Goal: Task Accomplishment & Management: Manage account settings

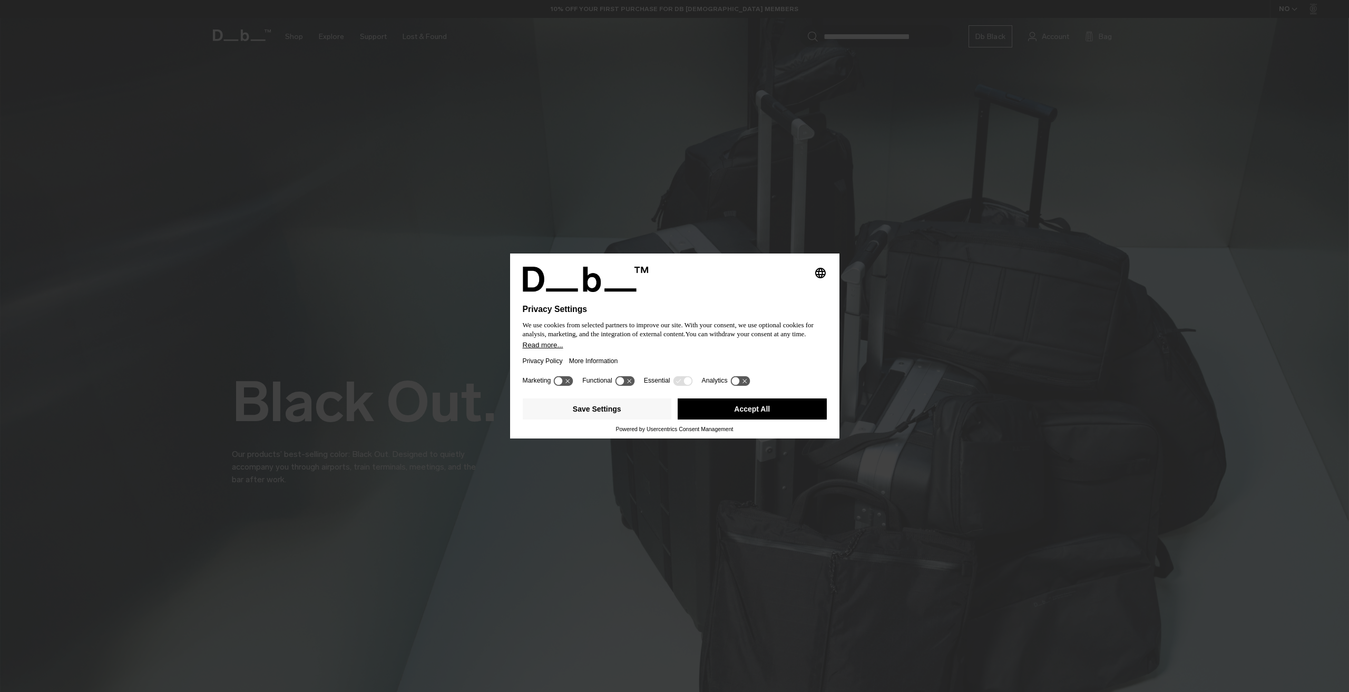
click at [662, 349] on button "Read more..." at bounding box center [675, 345] width 304 height 8
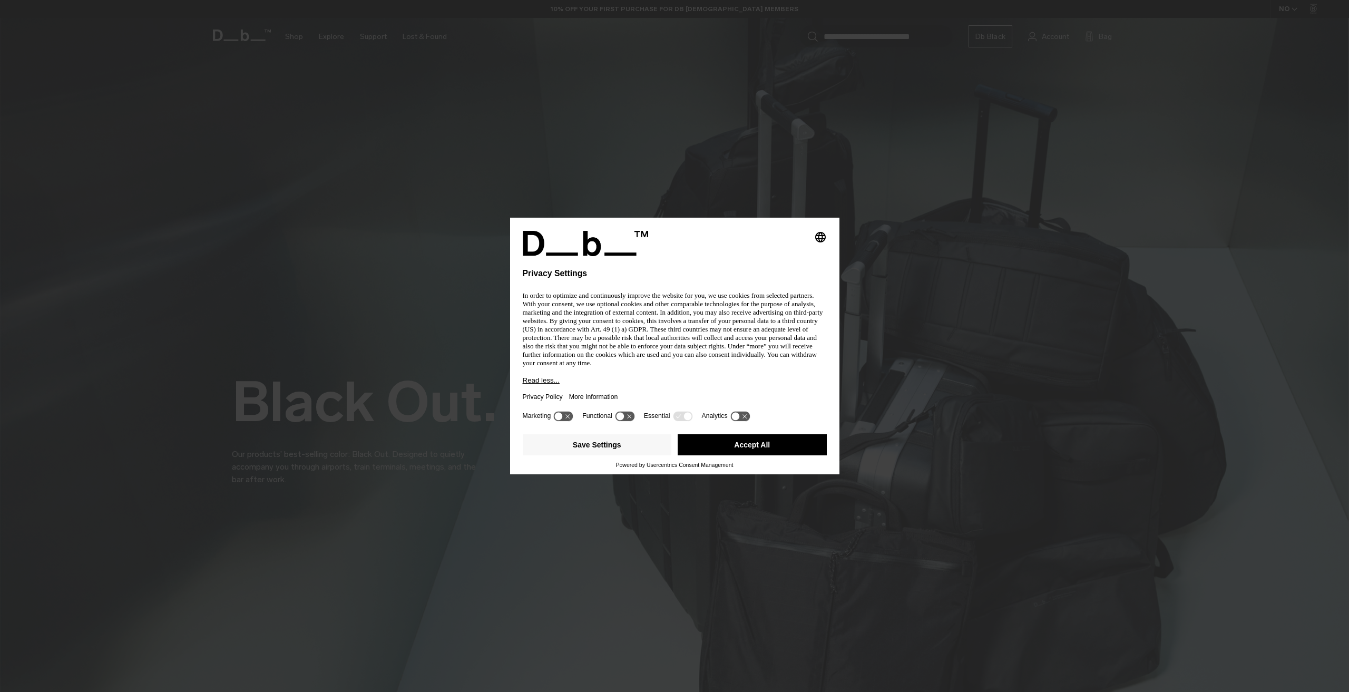
click at [772, 455] on button "Accept All" at bounding box center [752, 444] width 149 height 21
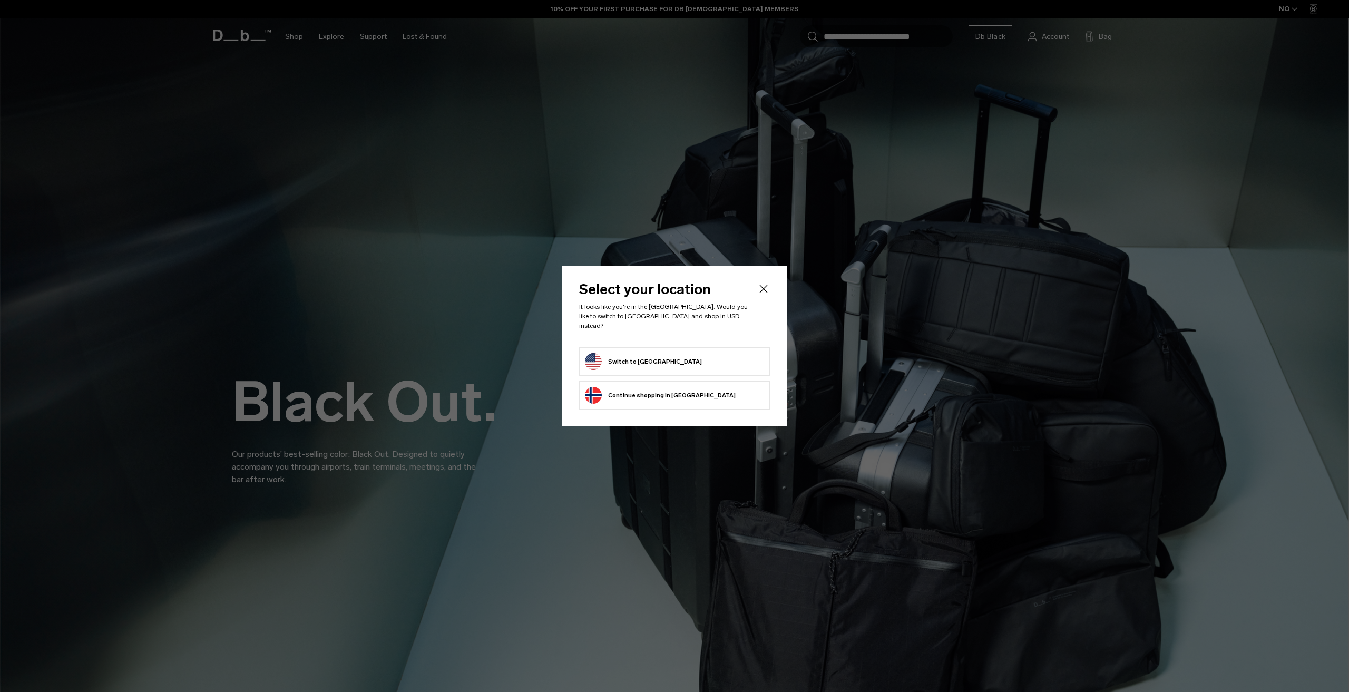
click at [654, 357] on button "Switch to United States" at bounding box center [643, 361] width 117 height 17
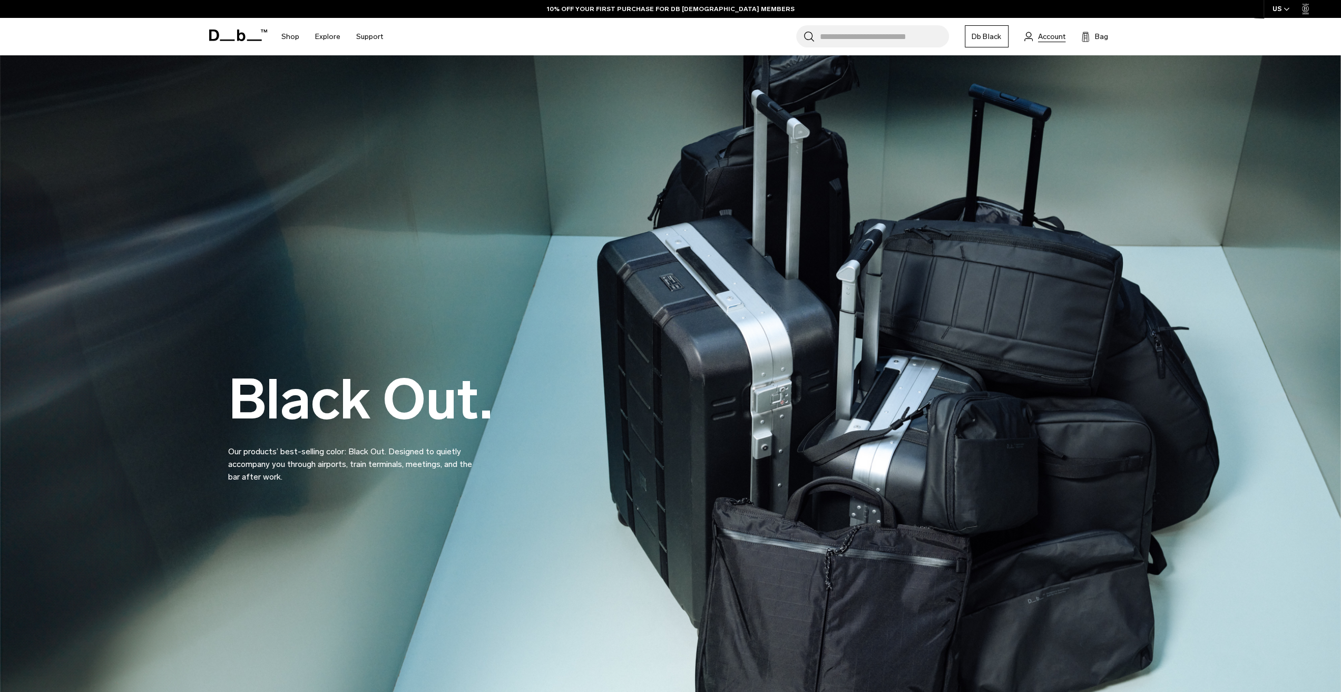
click at [1049, 37] on span "Account" at bounding box center [1051, 36] width 27 height 11
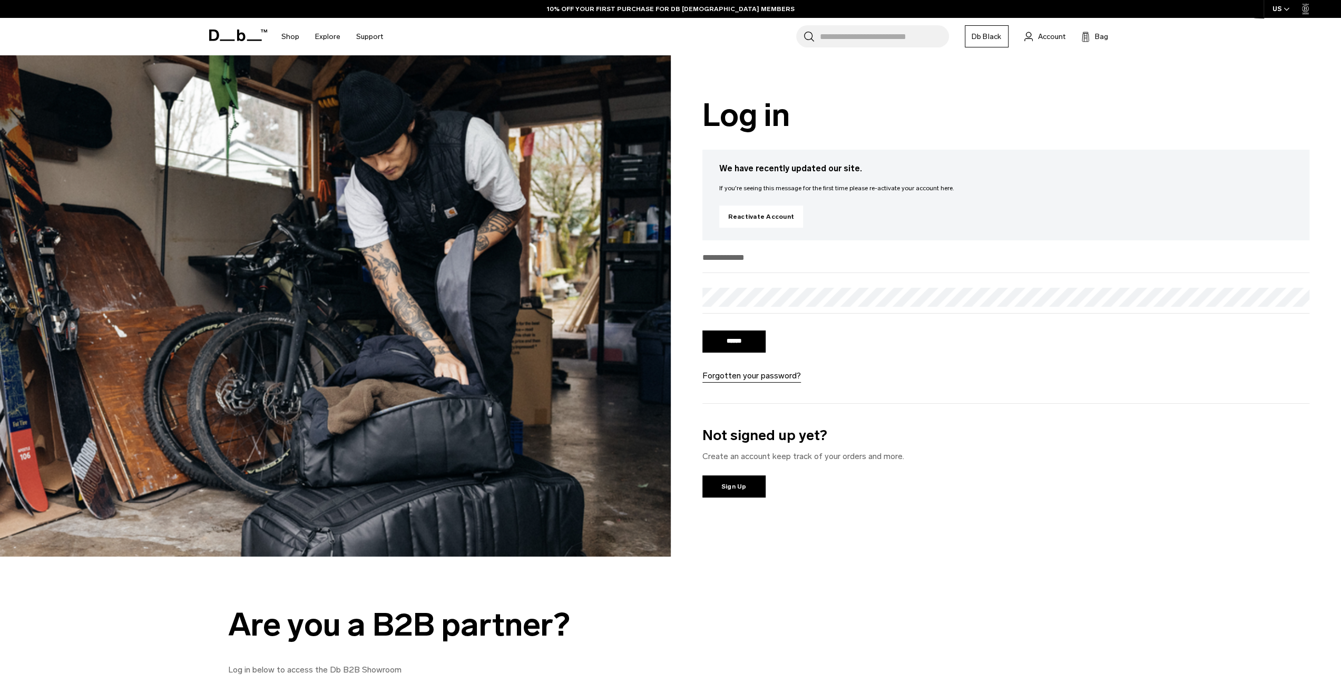
click at [766, 259] on input "email" at bounding box center [1007, 257] width 608 height 17
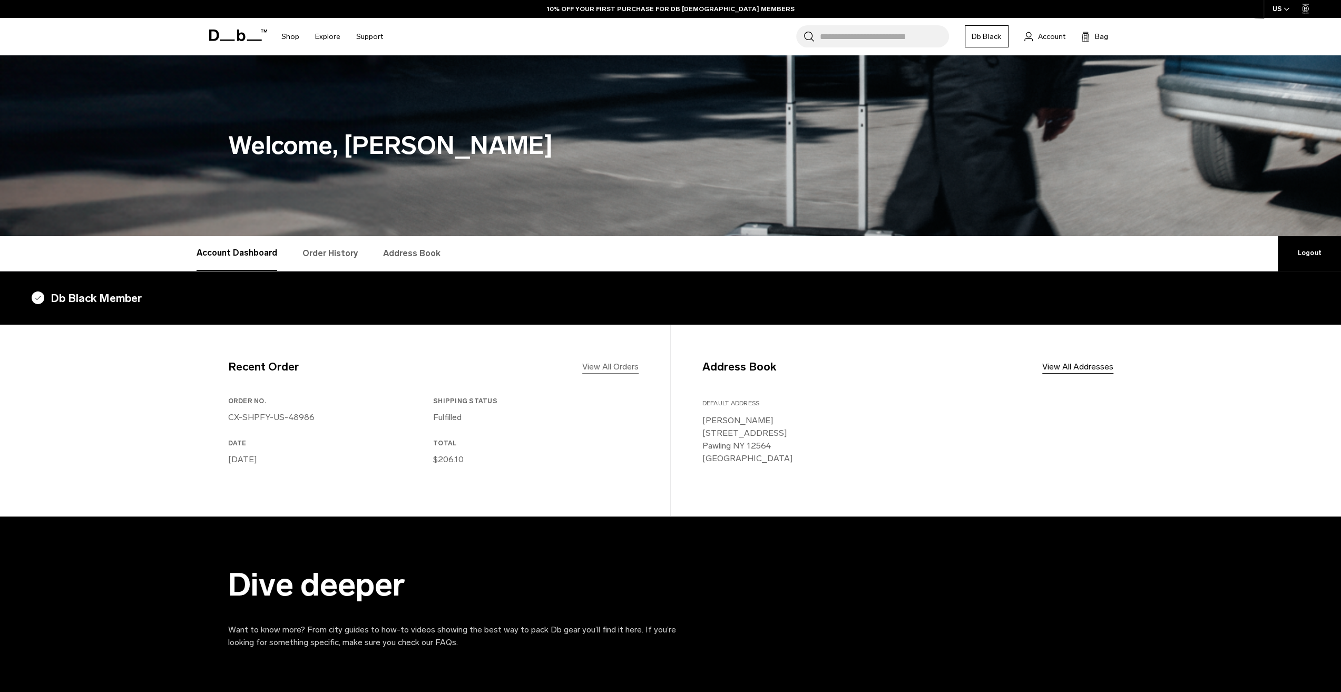
click at [604, 371] on link "View All Orders" at bounding box center [610, 367] width 56 height 13
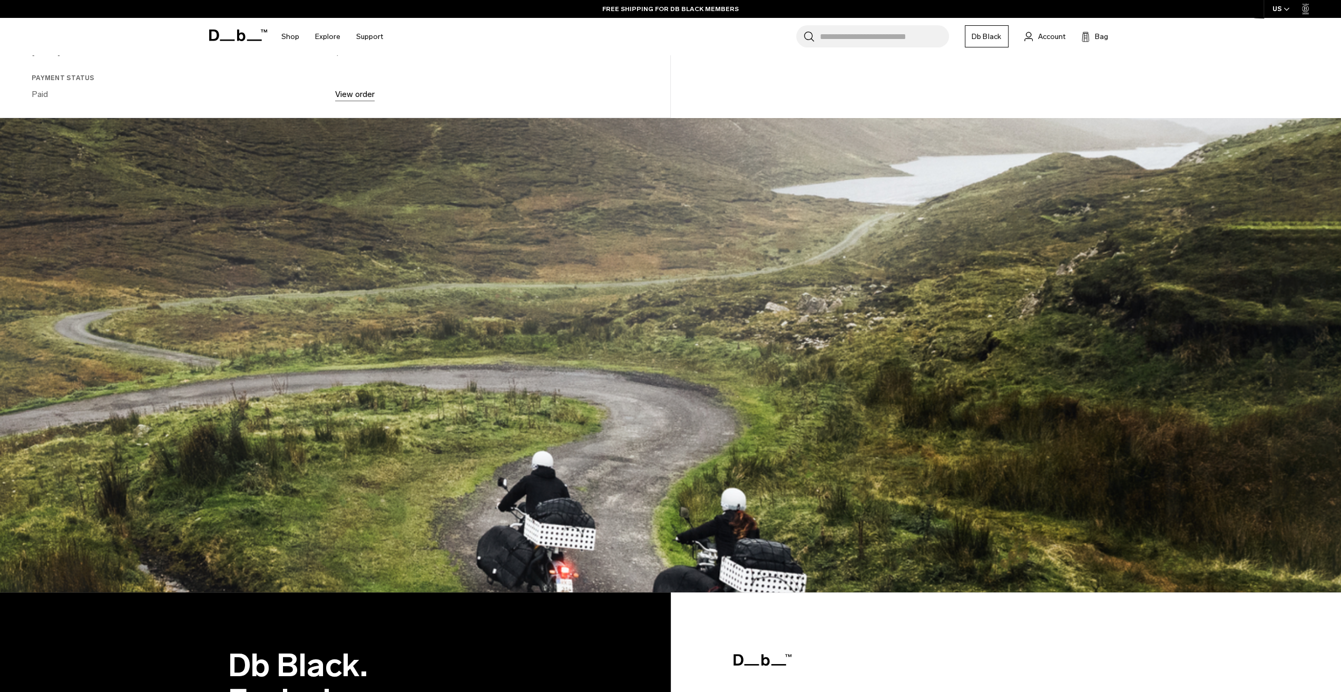
scroll to position [96, 0]
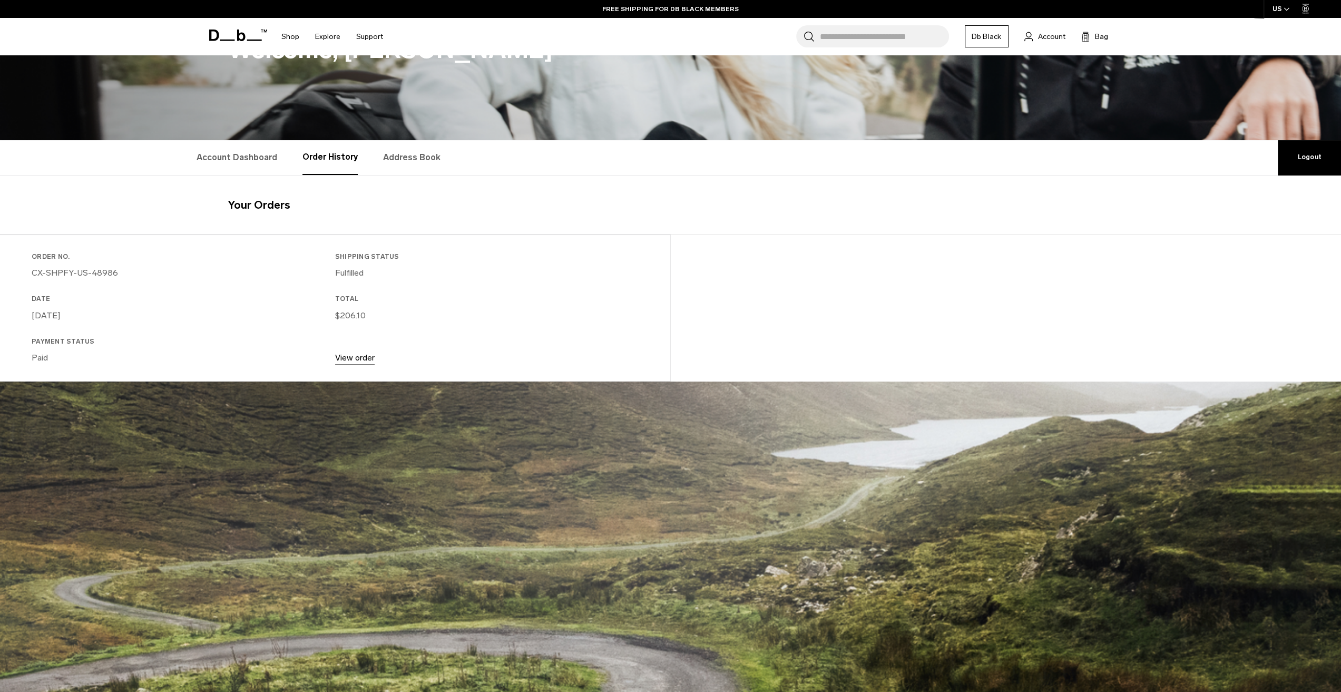
click at [355, 358] on link "View order" at bounding box center [355, 358] width 40 height 10
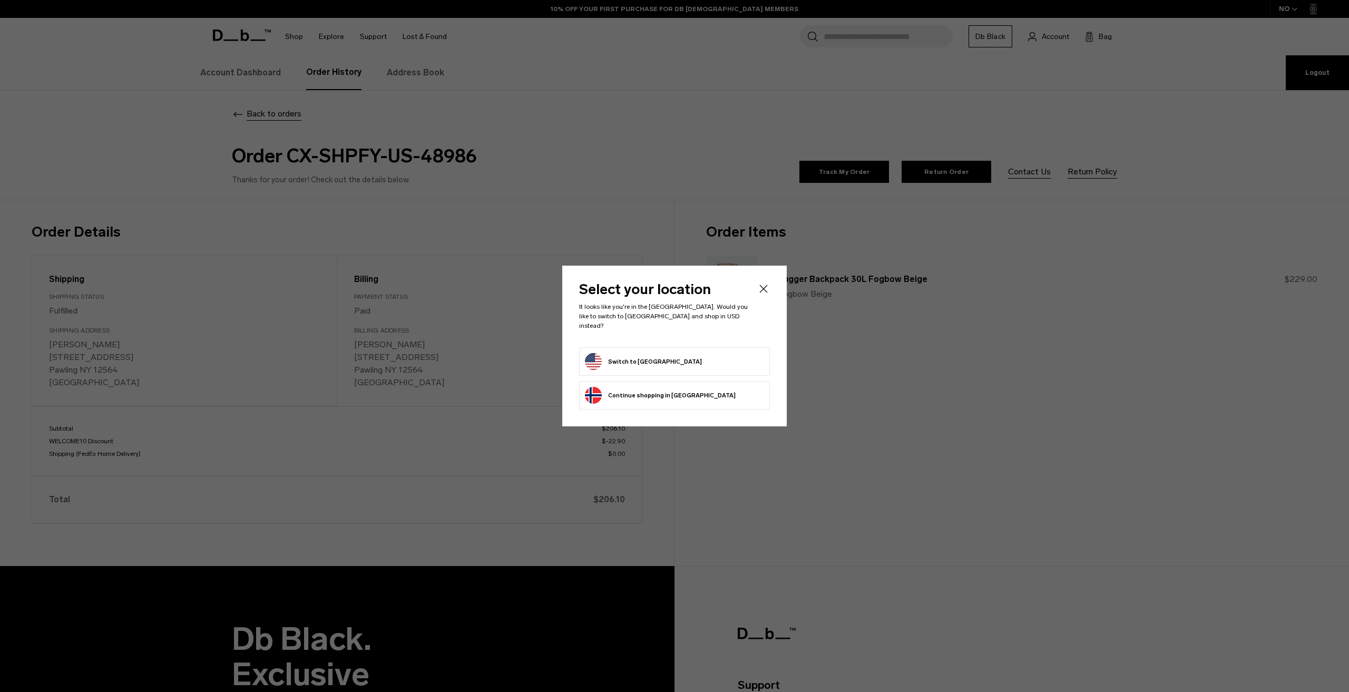
click at [763, 293] on icon "Close" at bounding box center [763, 289] width 13 height 13
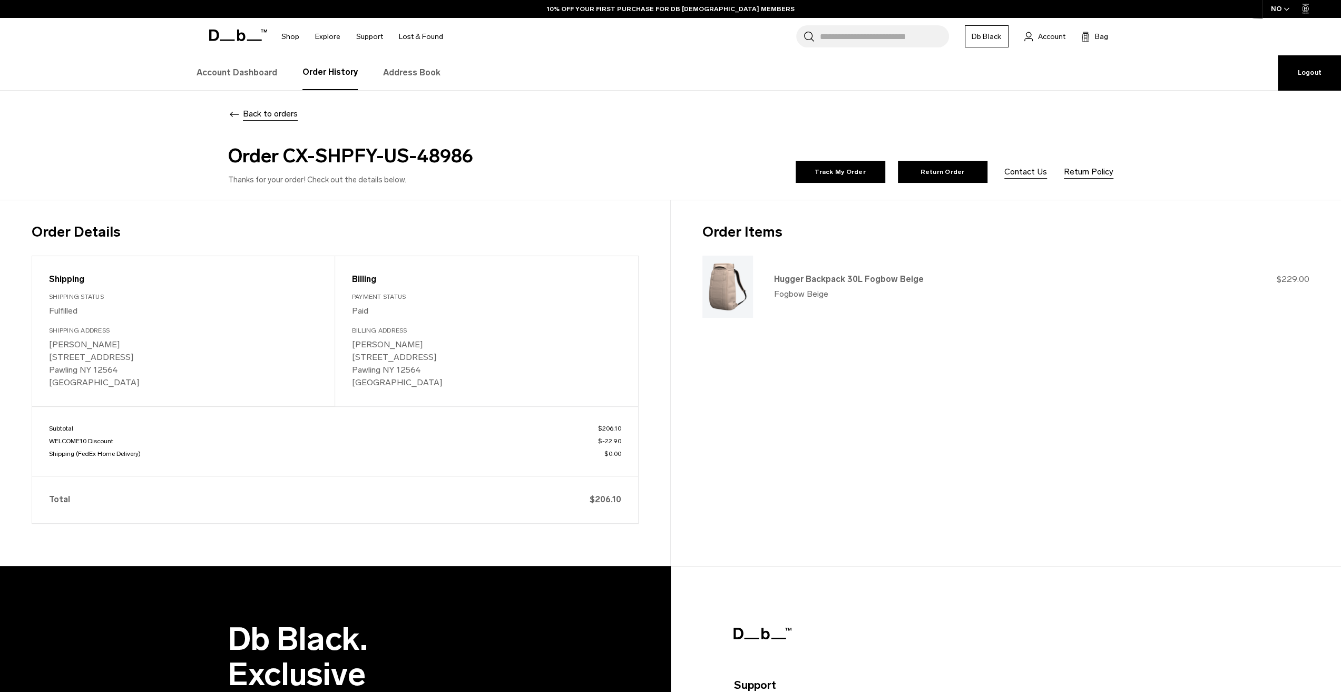
click at [880, 279] on link "Hugger Backpack 30L Fogbow Beige" at bounding box center [849, 279] width 150 height 10
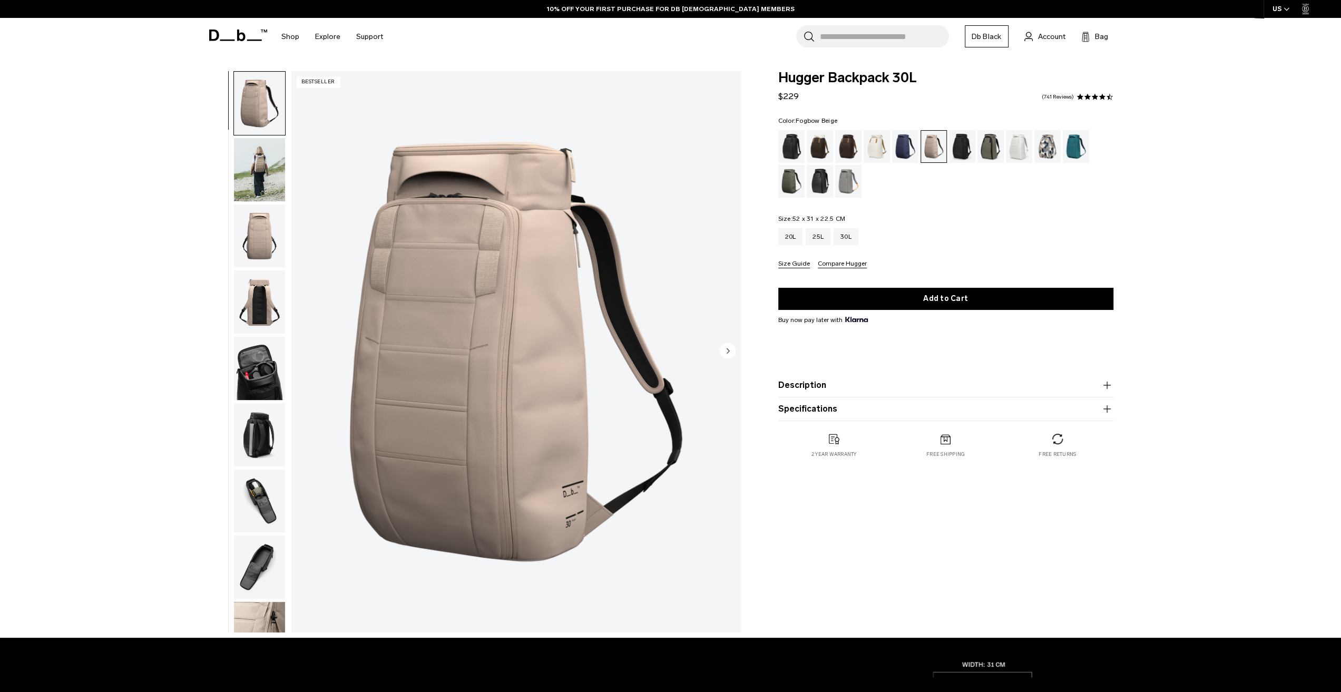
click at [268, 377] on img "button" at bounding box center [259, 368] width 51 height 63
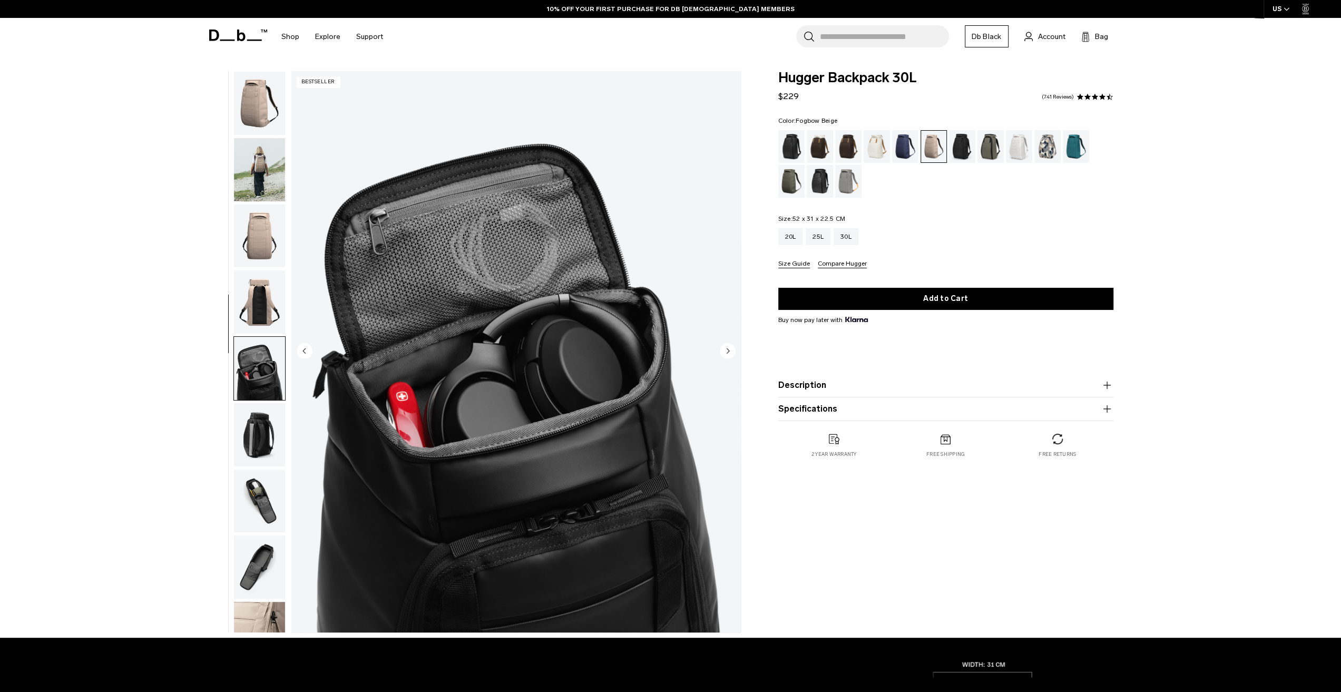
scroll to position [100, 0]
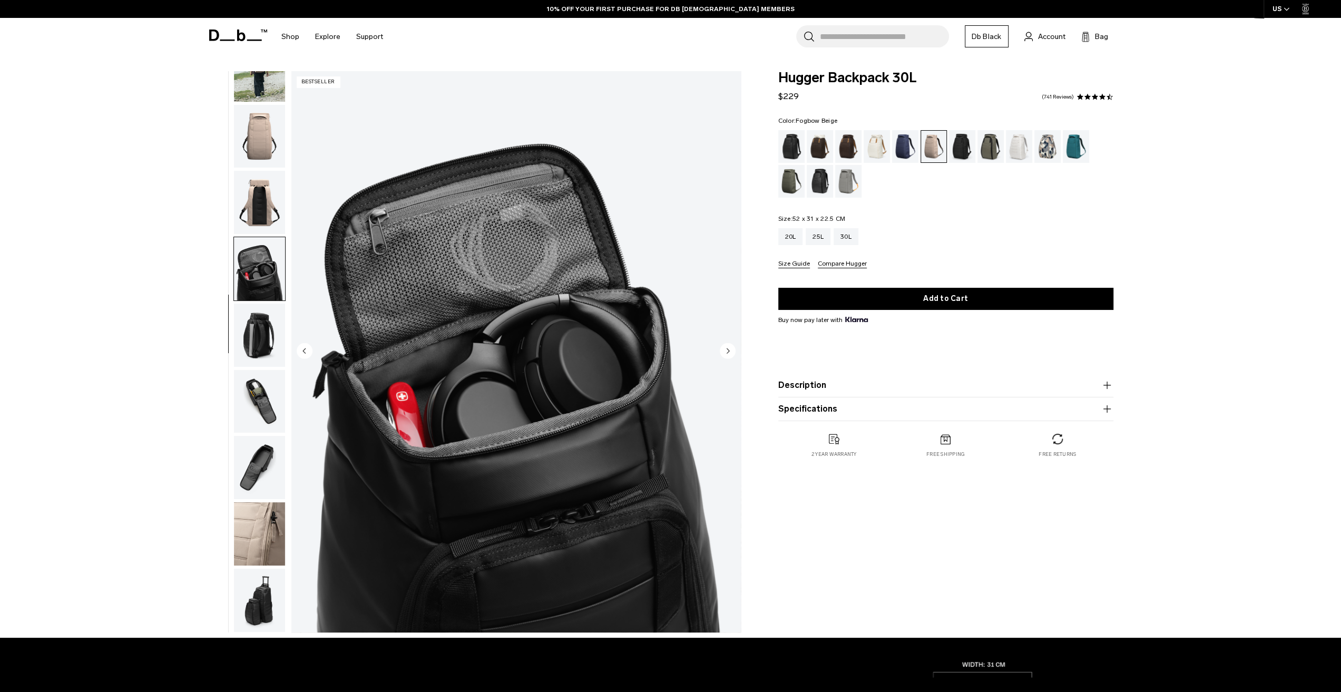
click at [272, 128] on img "button" at bounding box center [259, 136] width 51 height 63
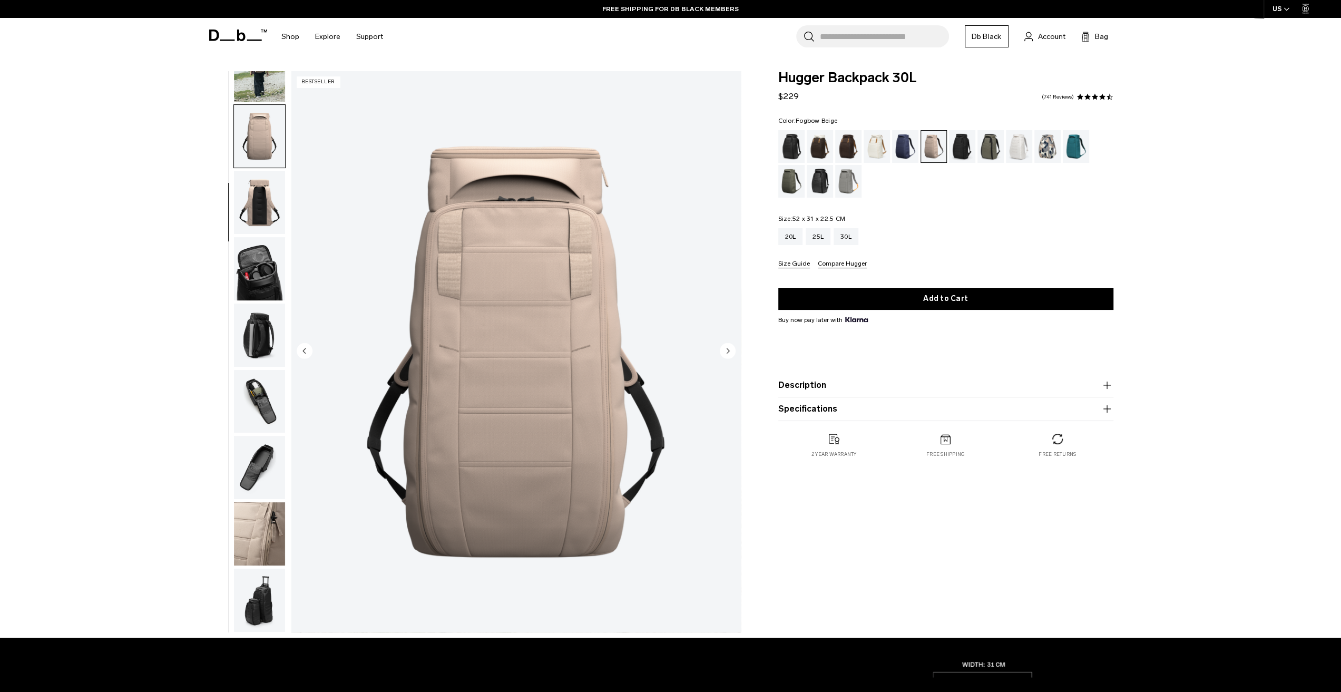
click at [271, 540] on img "button" at bounding box center [259, 533] width 51 height 63
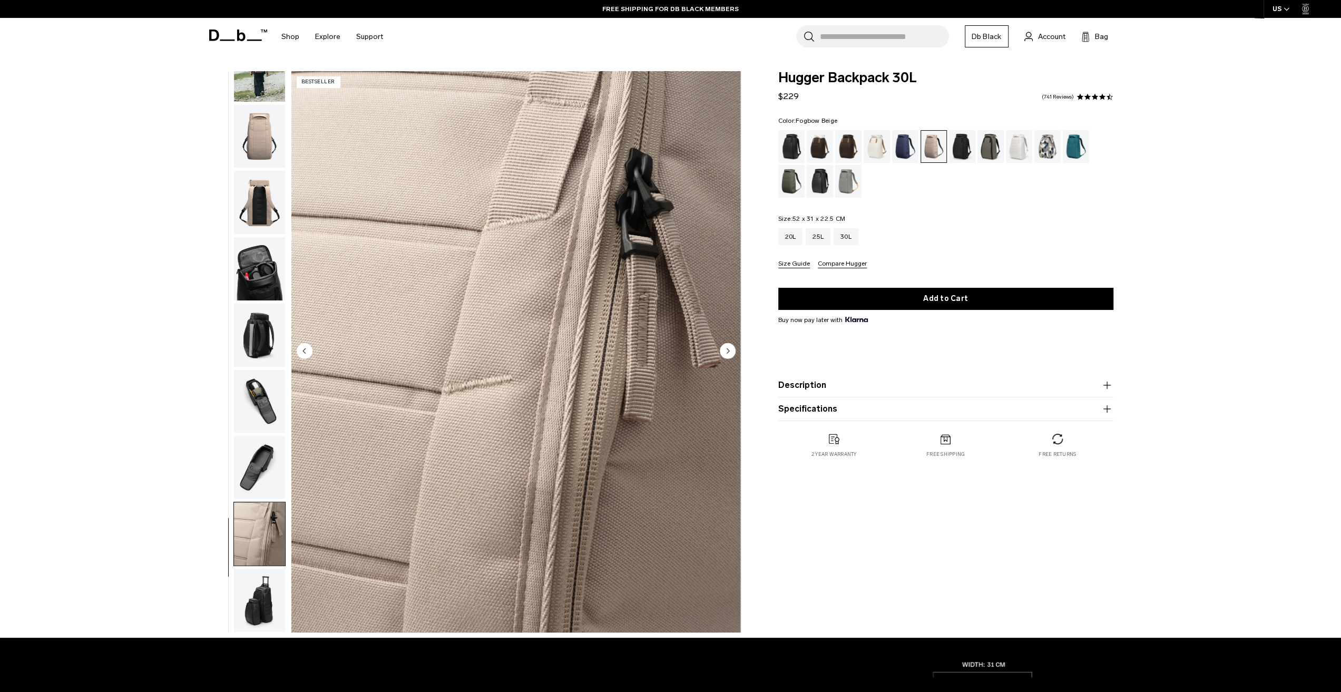
click at [257, 256] on img "button" at bounding box center [259, 268] width 51 height 63
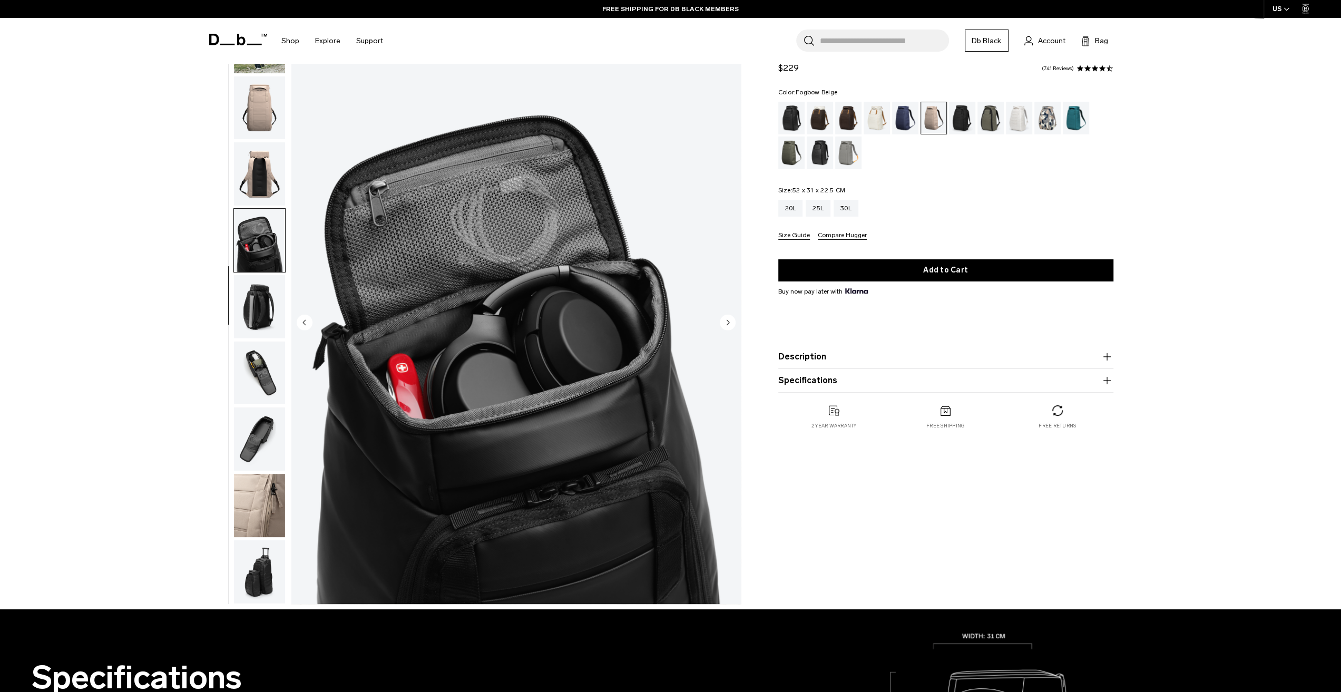
scroll to position [0, 0]
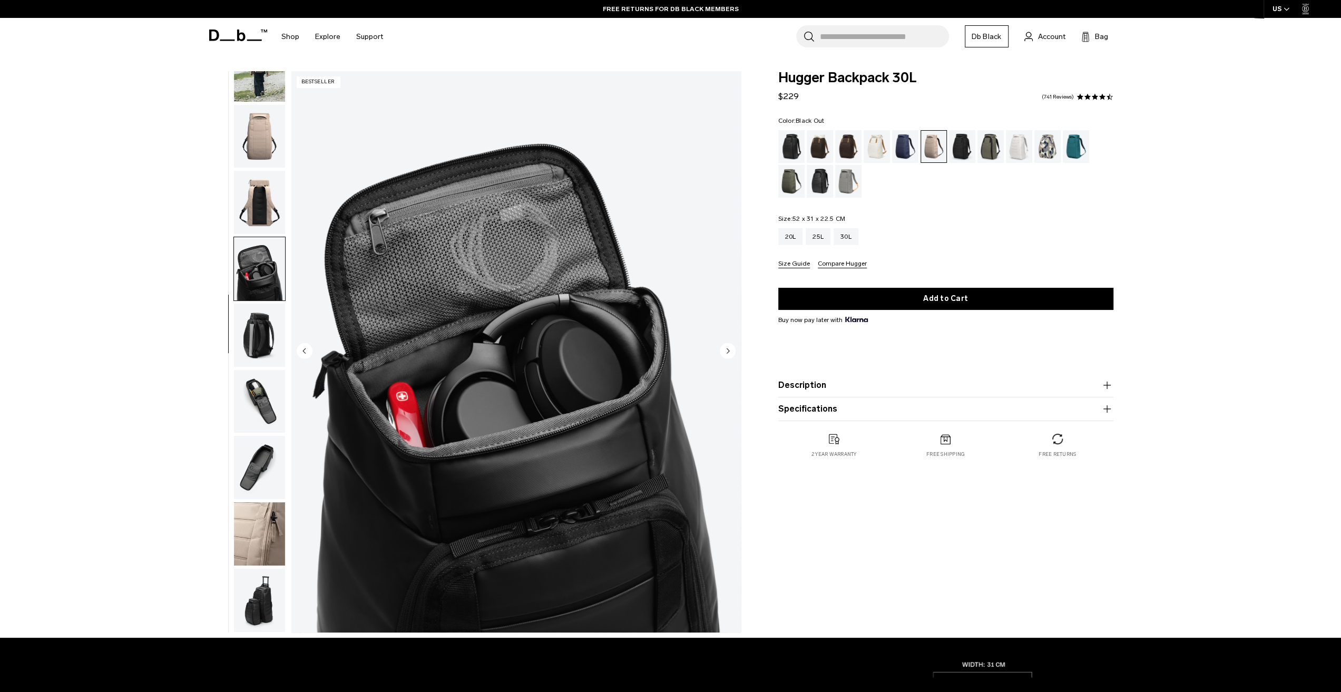
click at [792, 149] on div "Black Out" at bounding box center [792, 146] width 27 height 33
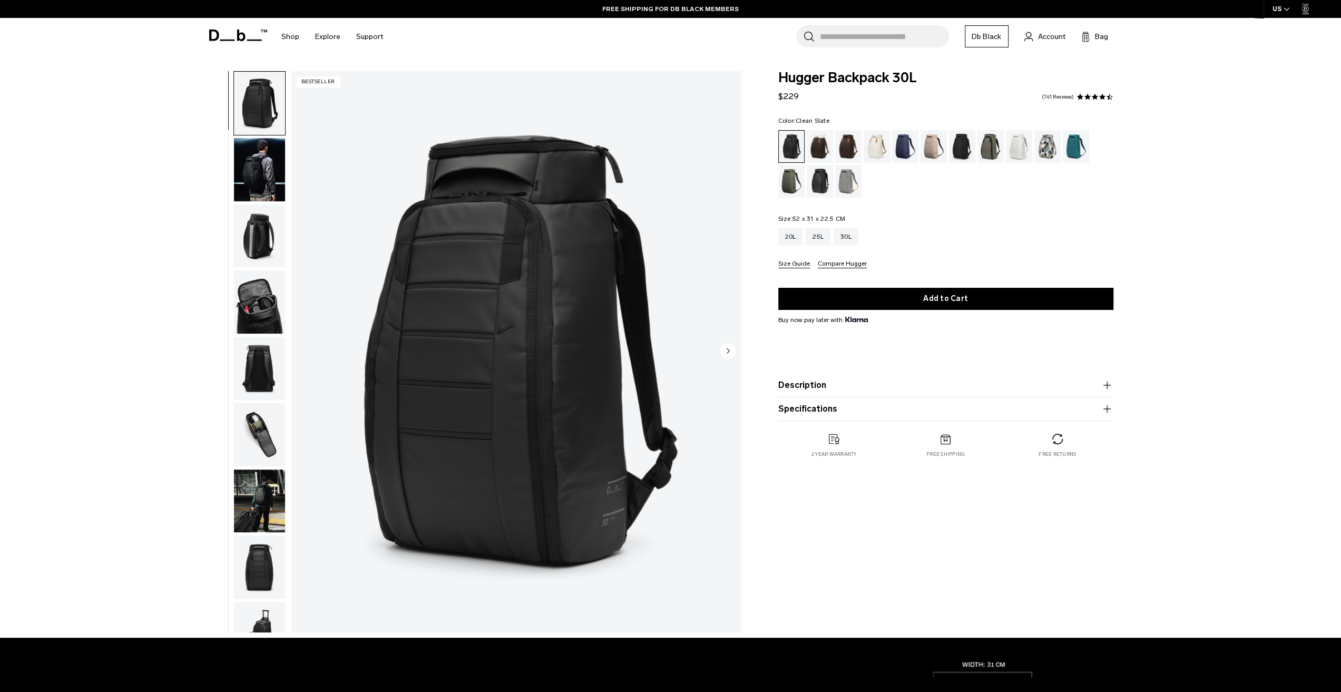
click at [1021, 151] on div "Clean Slate" at bounding box center [1019, 146] width 27 height 33
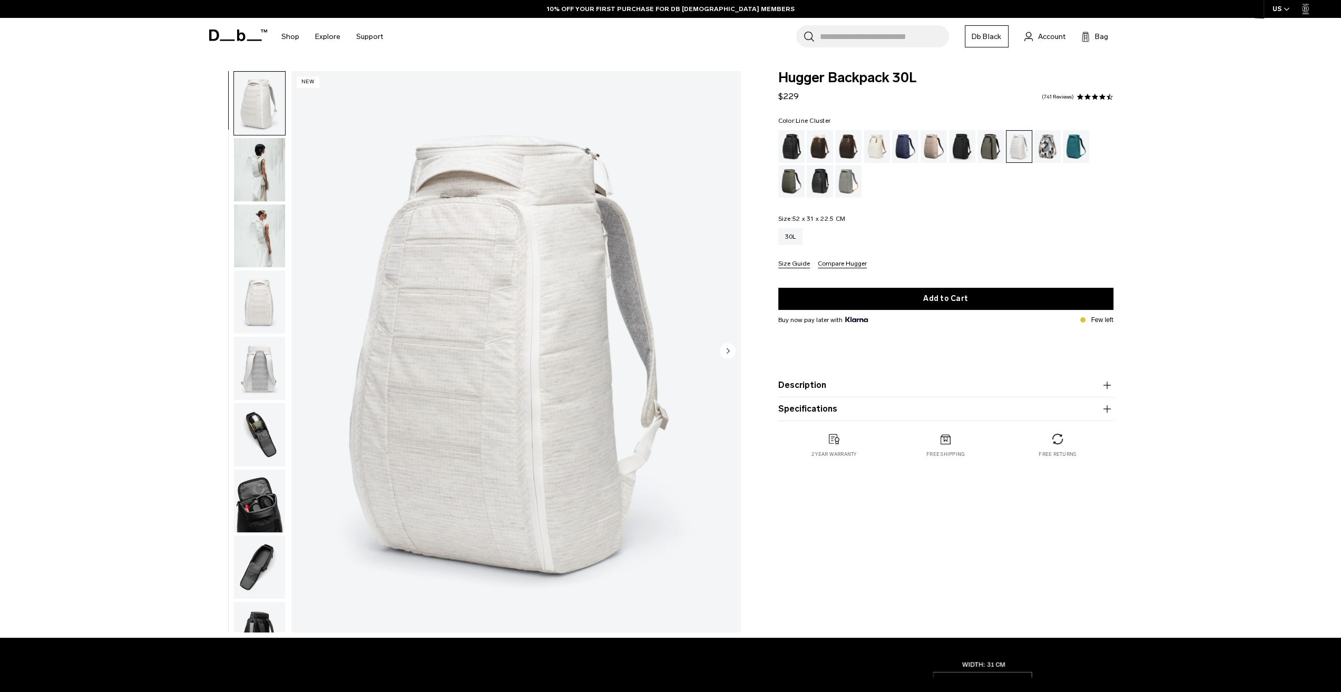
click at [1052, 152] on div "Line Cluster" at bounding box center [1048, 146] width 27 height 33
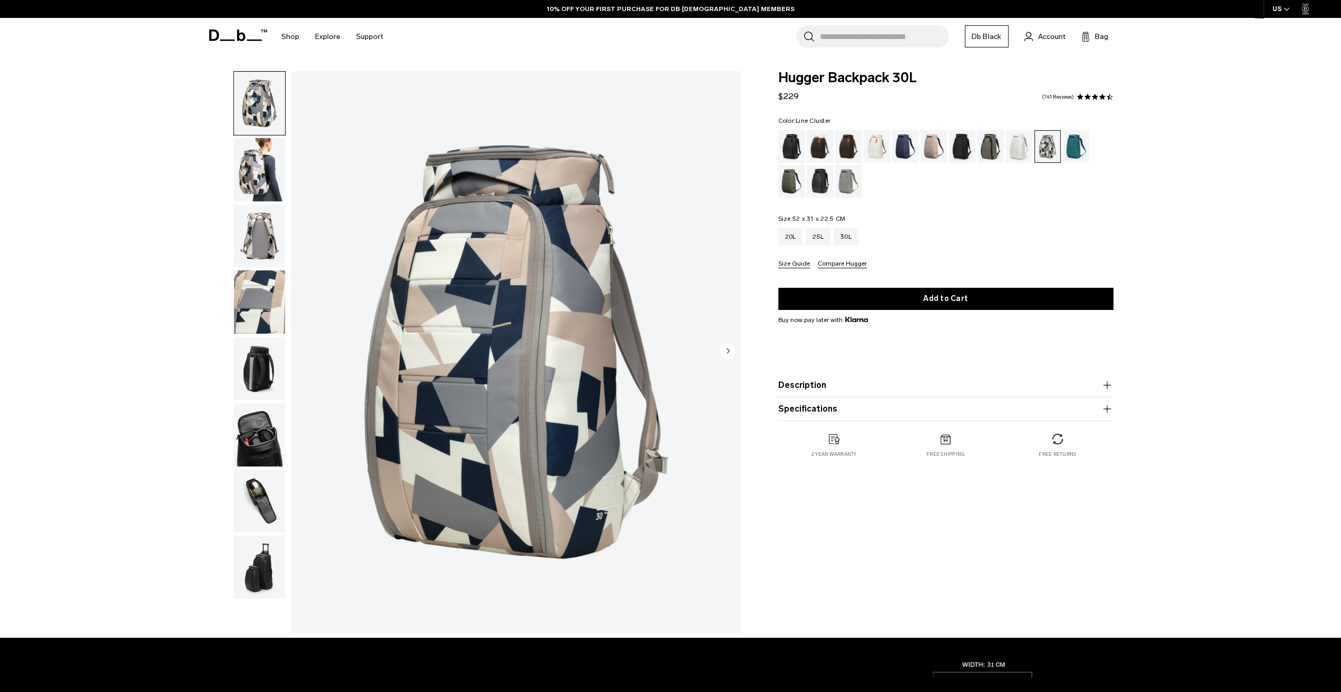
click at [1081, 153] on div "Midnight Teal" at bounding box center [1076, 146] width 27 height 33
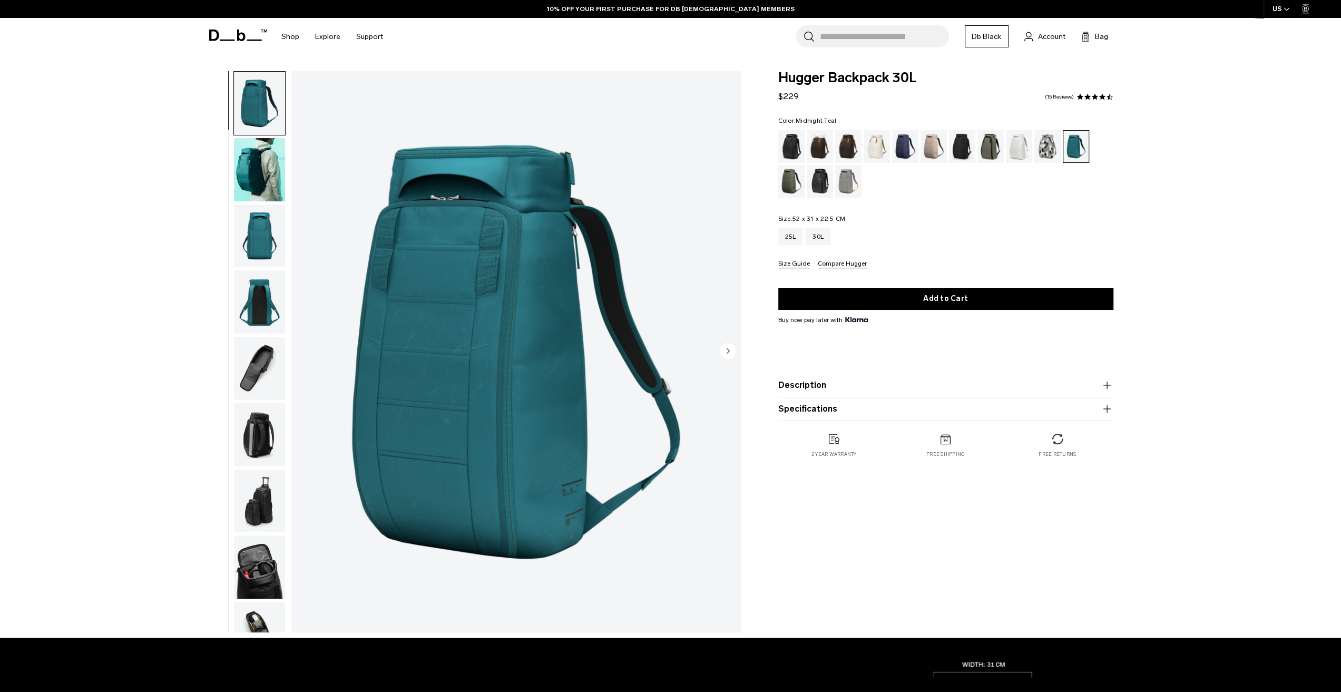
click at [268, 242] on img "button" at bounding box center [259, 236] width 51 height 63
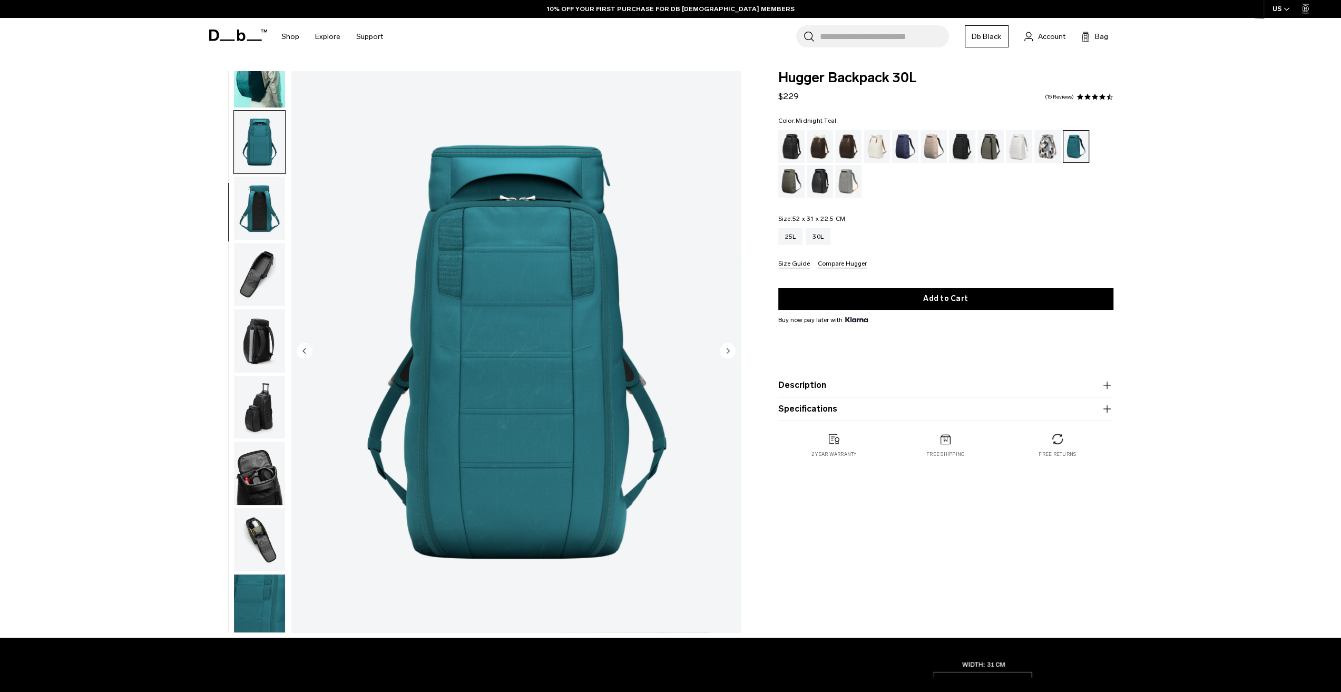
scroll to position [100, 0]
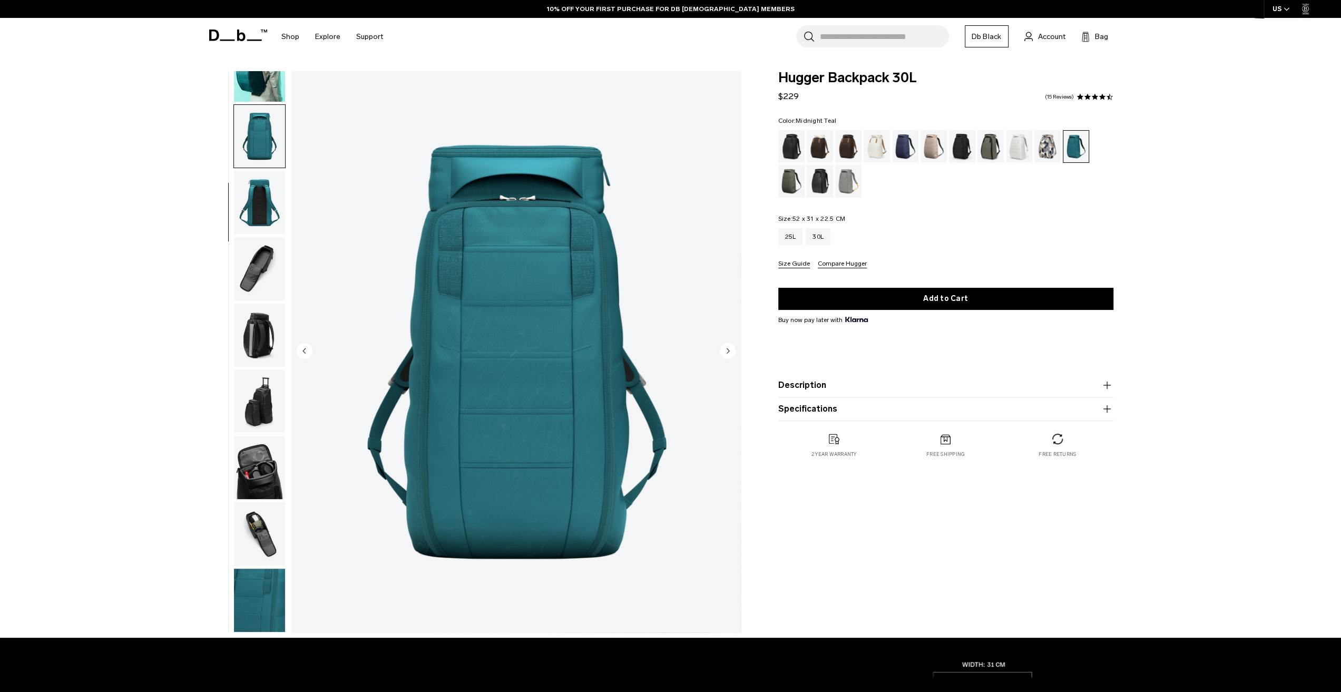
click at [277, 254] on img "button" at bounding box center [259, 268] width 51 height 63
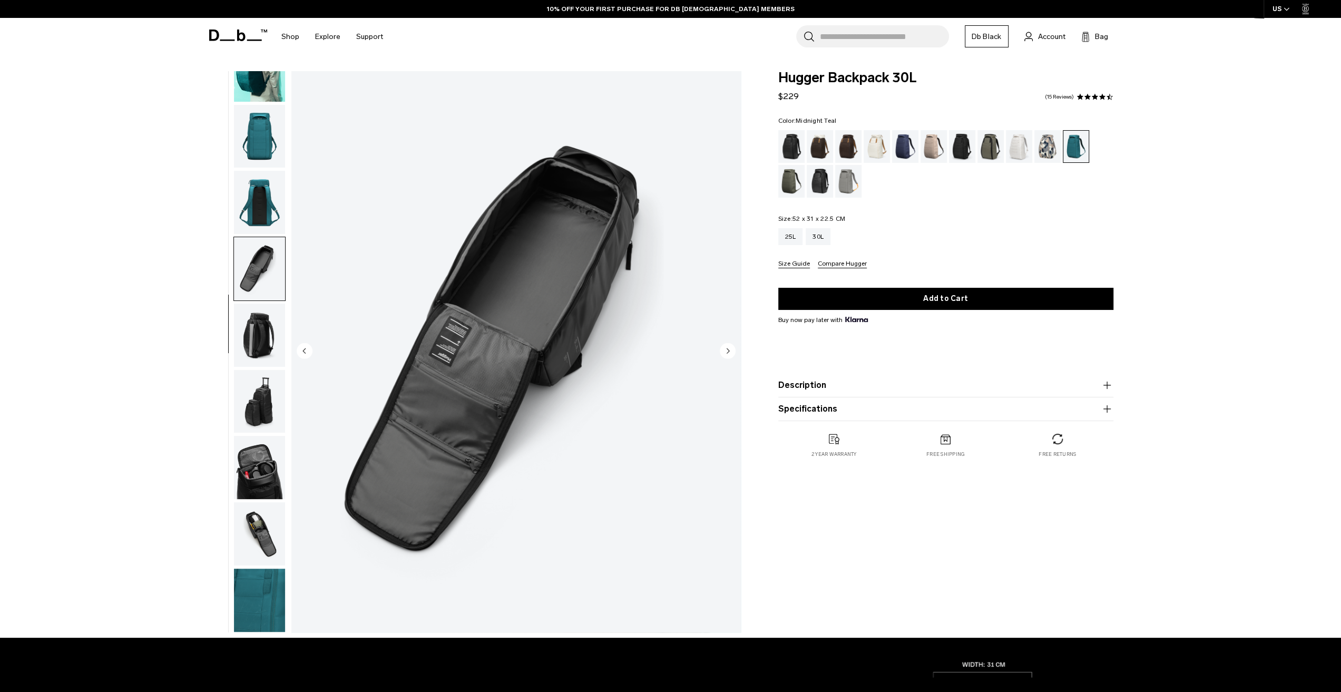
click at [259, 304] on img "button" at bounding box center [259, 335] width 51 height 63
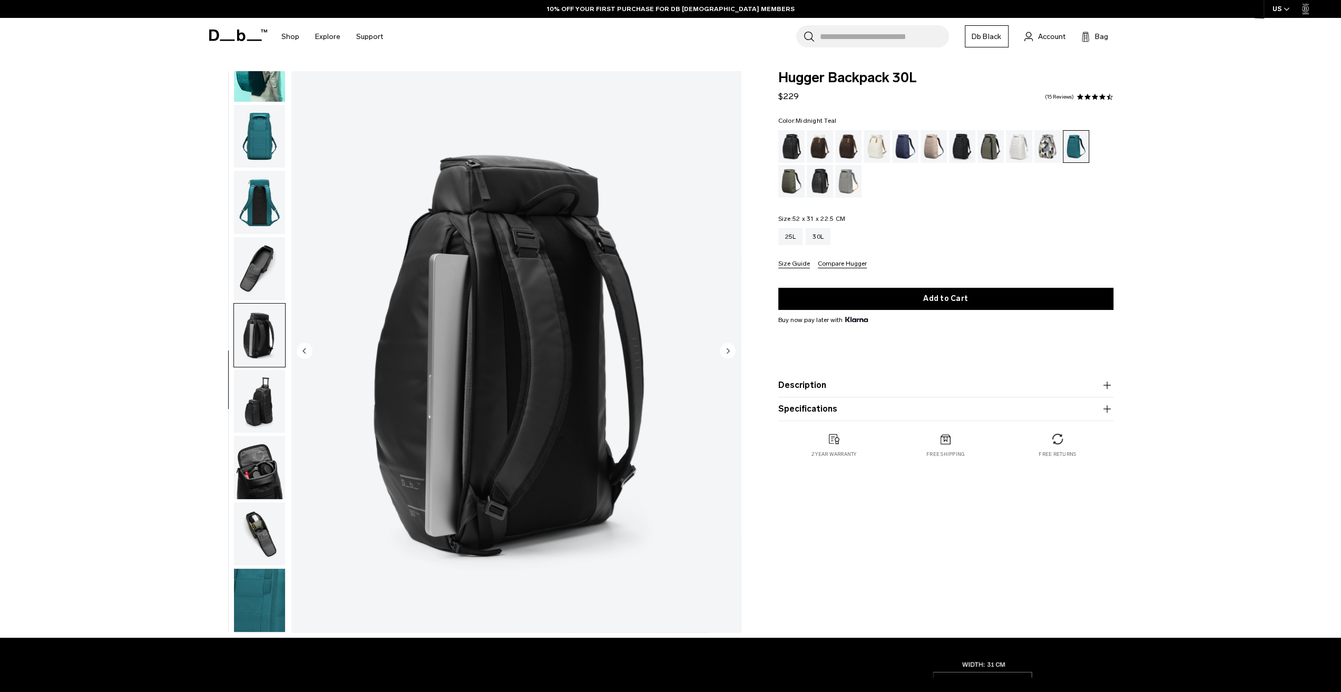
click at [273, 593] on img "button" at bounding box center [259, 600] width 51 height 63
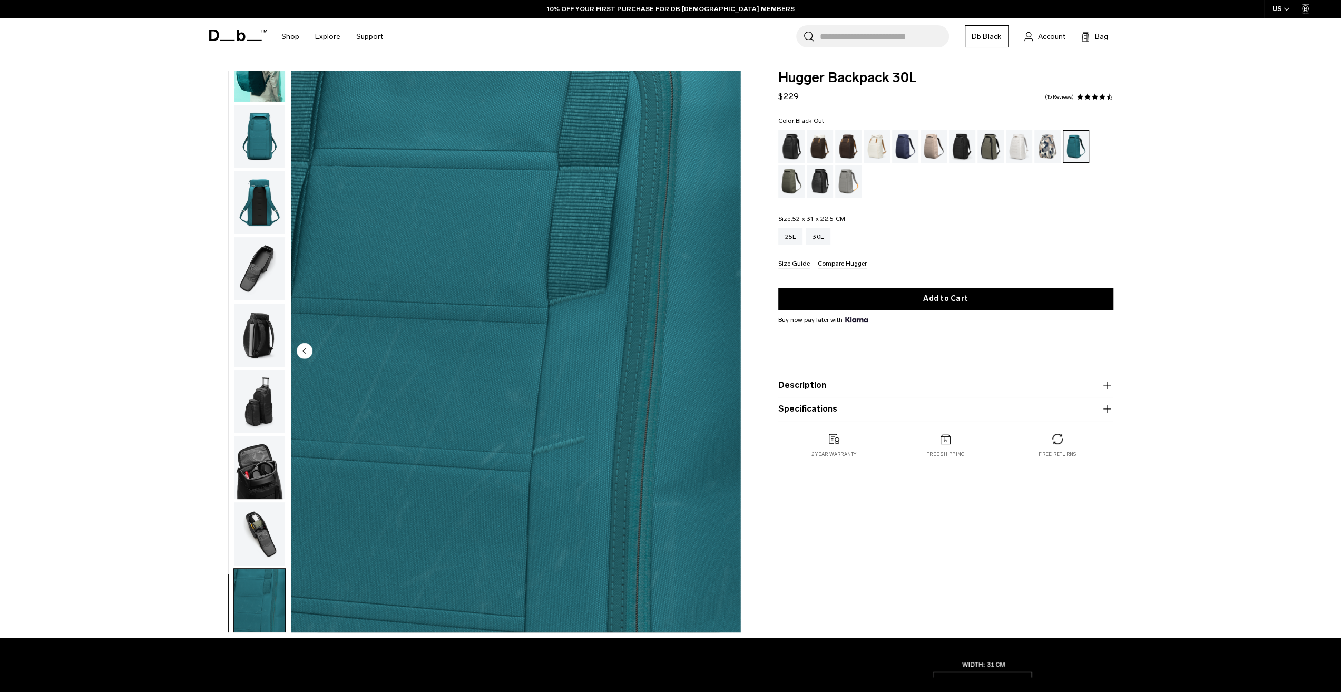
click at [787, 152] on div "Black Out" at bounding box center [792, 146] width 27 height 33
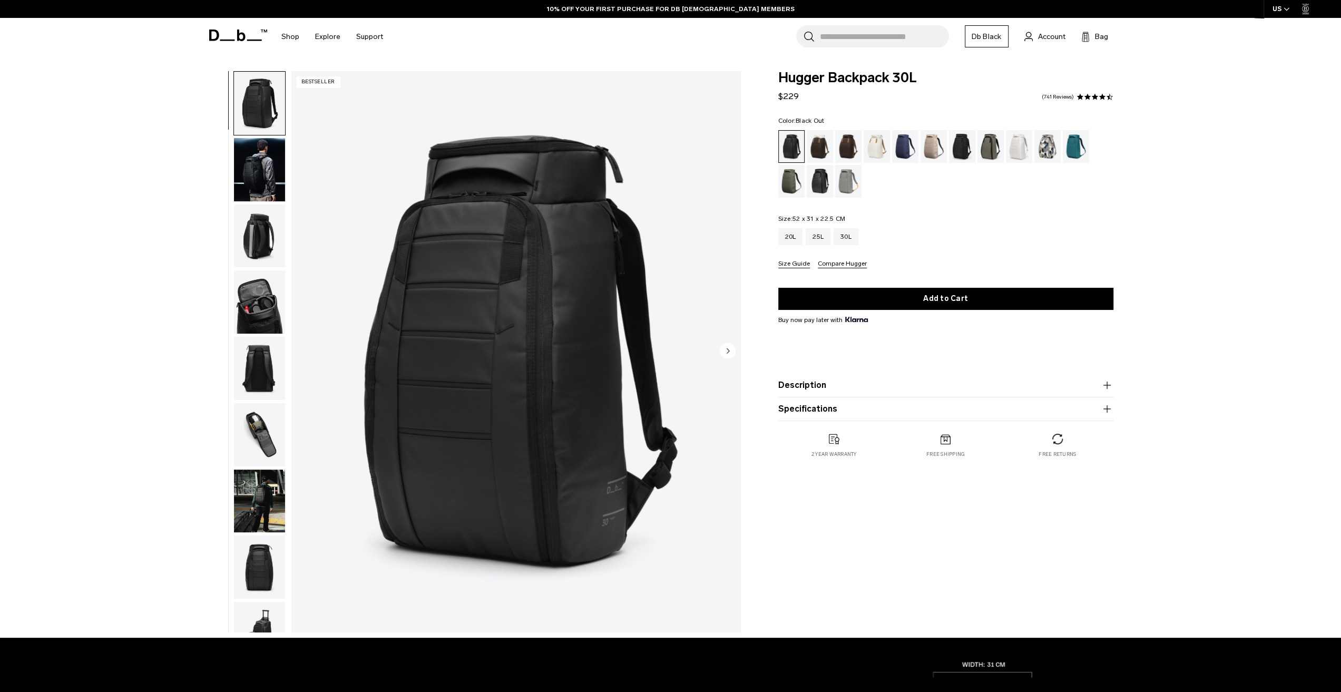
click at [271, 324] on img "button" at bounding box center [259, 301] width 51 height 63
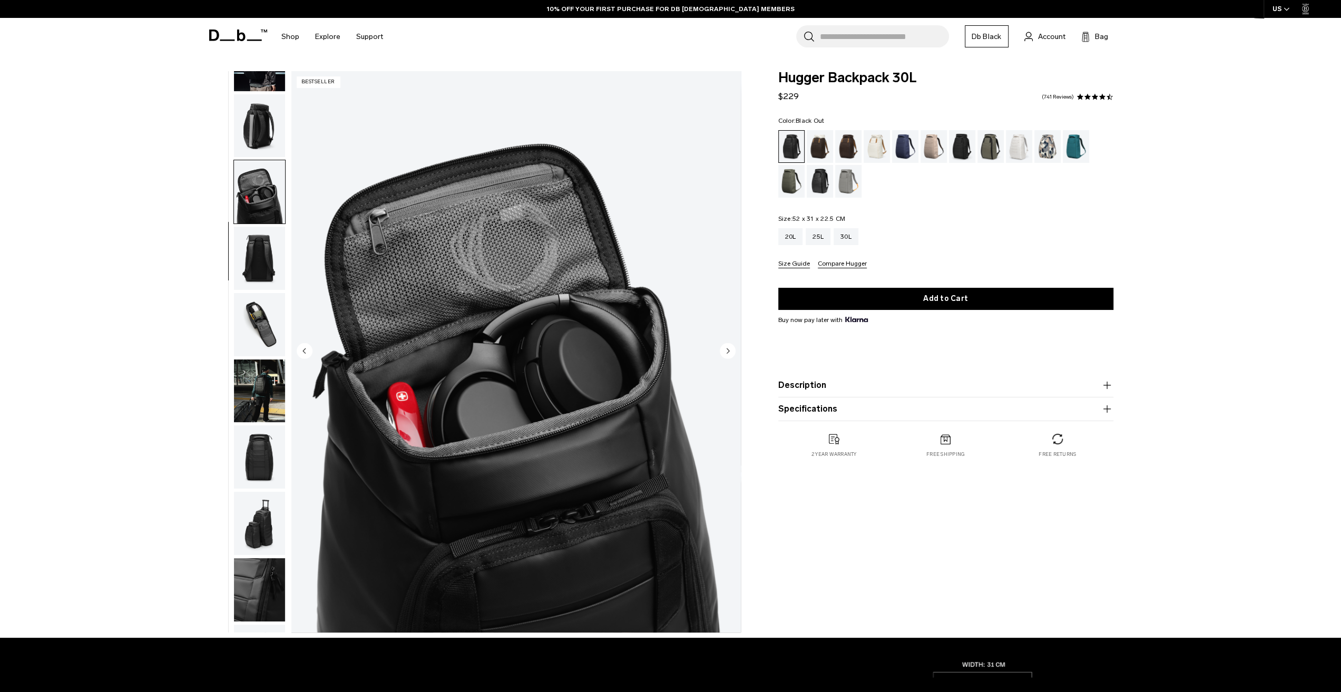
scroll to position [167, 0]
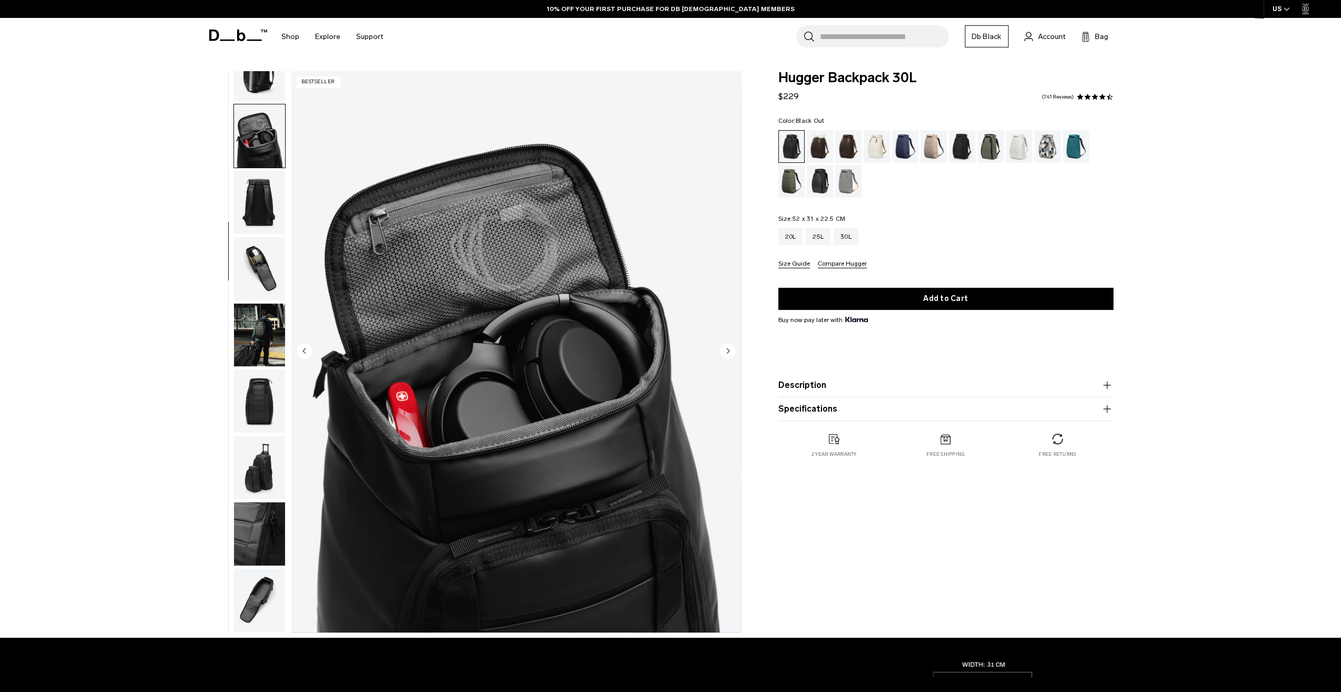
click at [262, 398] on img "button" at bounding box center [259, 400] width 51 height 63
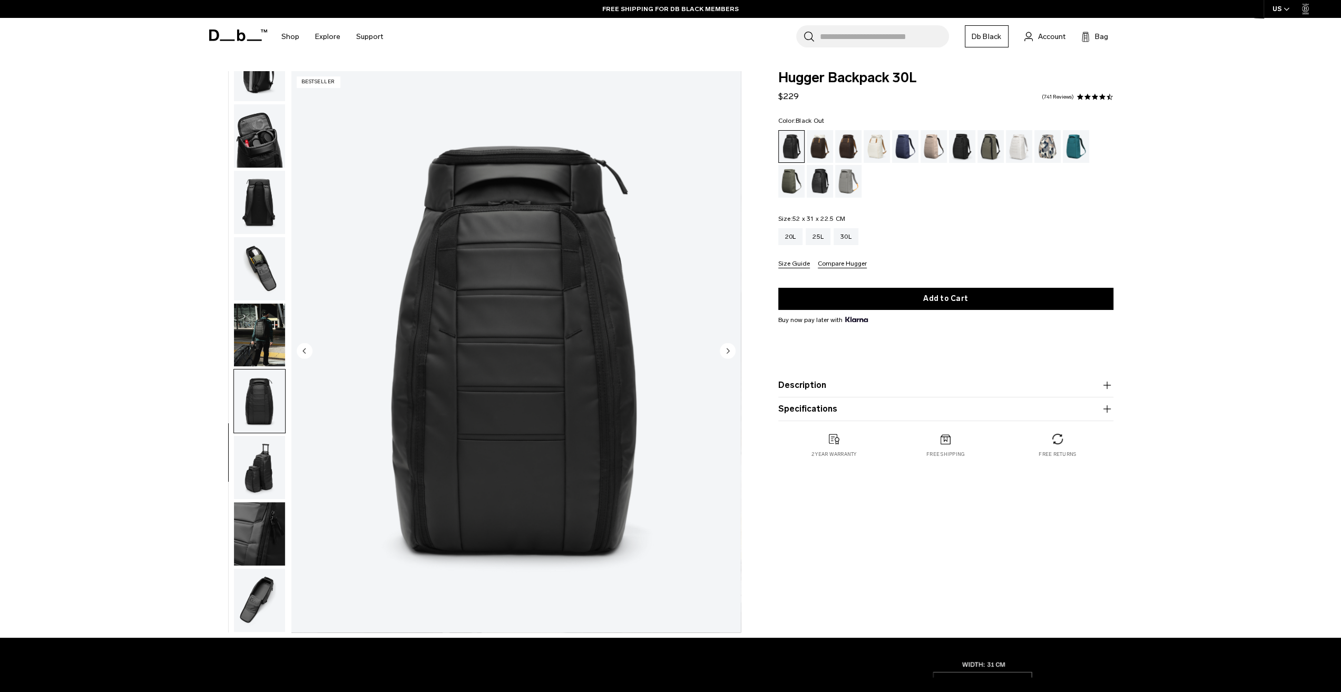
click at [264, 460] on img "button" at bounding box center [259, 467] width 51 height 63
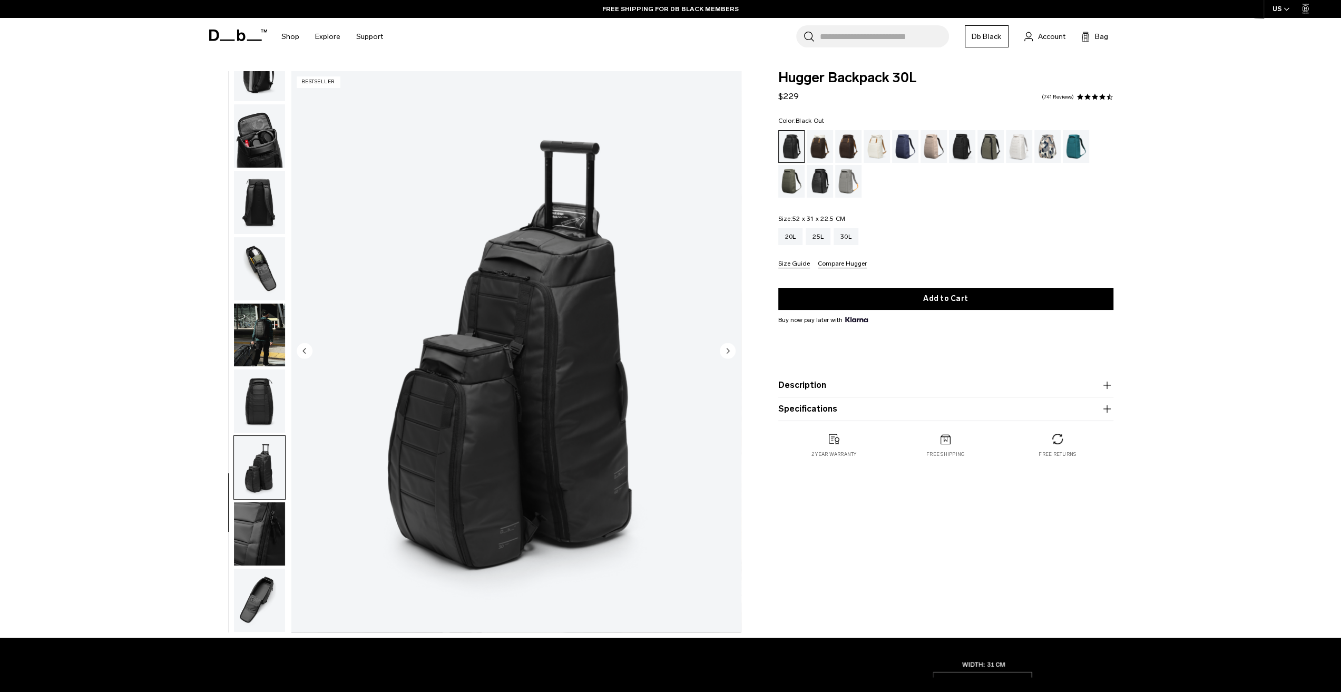
click at [274, 601] on img "button" at bounding box center [259, 600] width 51 height 63
